Goal: Answer question/provide support

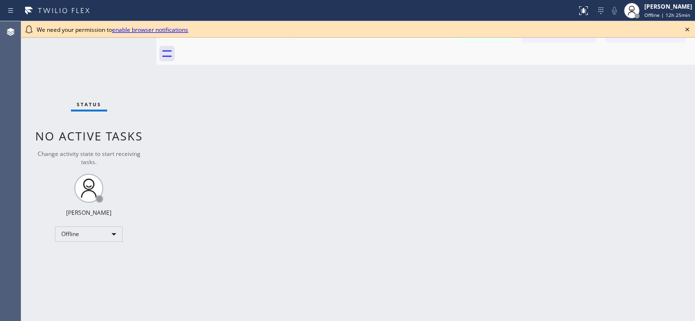
click at [684, 28] on icon at bounding box center [687, 30] width 12 height 12
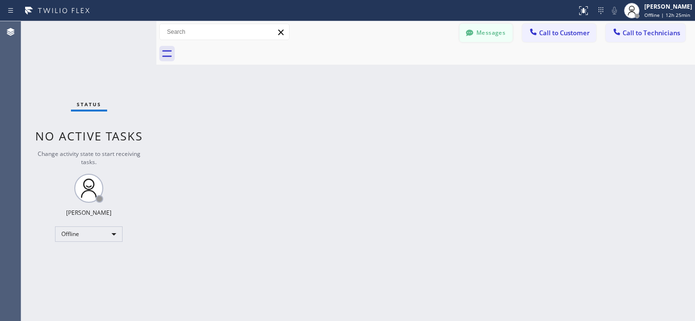
click at [468, 34] on icon at bounding box center [468, 32] width 7 height 6
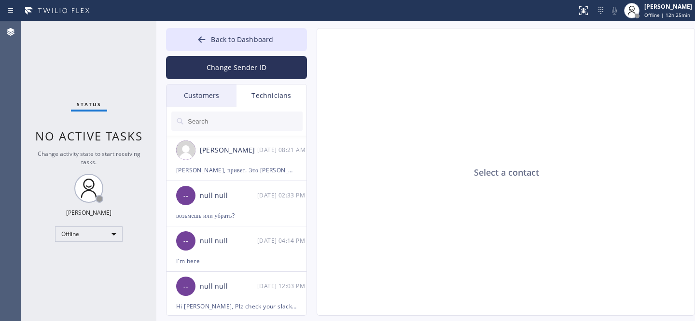
click at [197, 94] on div "Customers" at bounding box center [201, 95] width 70 height 22
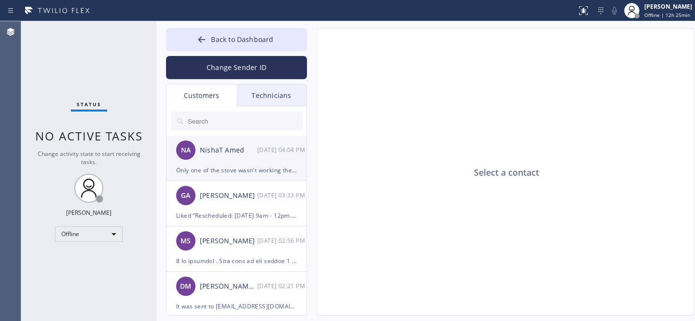
click at [228, 159] on div "NA NishaT Amed [DATE] 04:04 PM" at bounding box center [236, 150] width 141 height 29
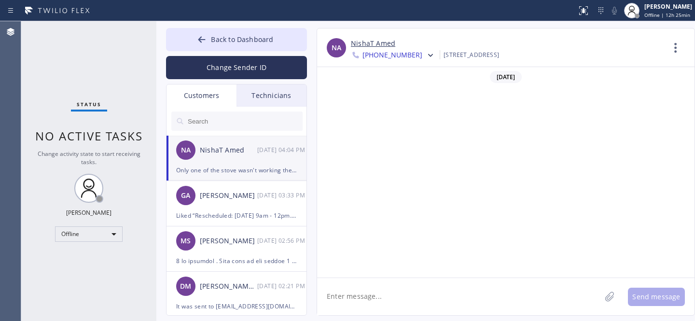
scroll to position [821, 0]
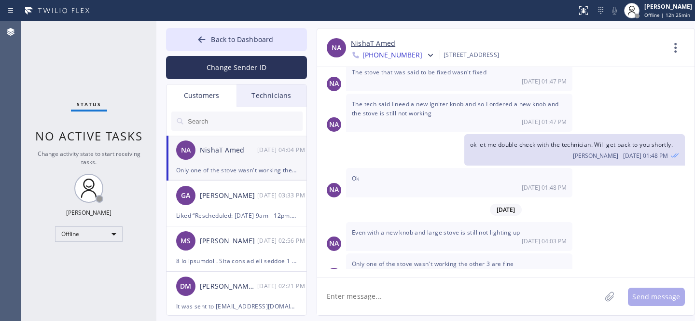
click at [490, 287] on textarea at bounding box center [459, 296] width 284 height 37
click at [408, 296] on textarea at bounding box center [459, 296] width 284 height 37
drag, startPoint x: 204, startPoint y: 40, endPoint x: 303, endPoint y: 92, distance: 111.8
click at [204, 39] on icon at bounding box center [201, 39] width 7 height 6
